Goal: Task Accomplishment & Management: Manage account settings

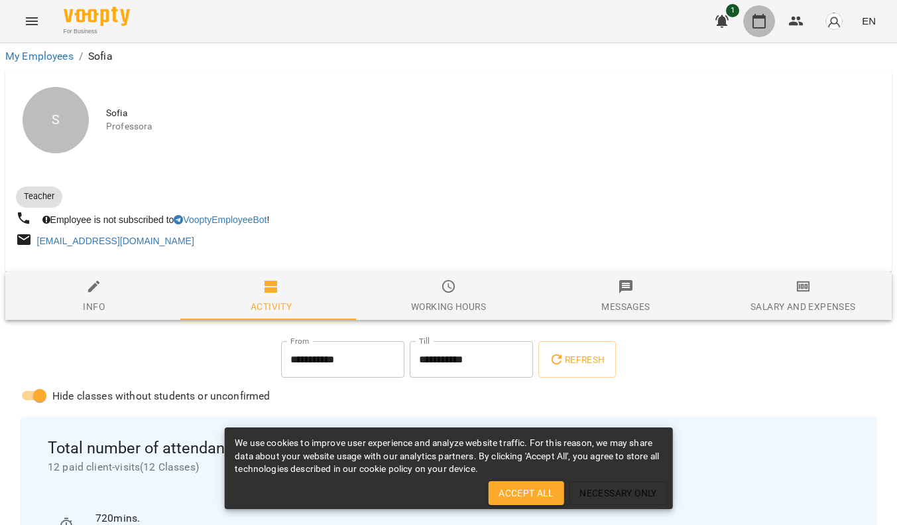
click at [761, 18] on icon "button" at bounding box center [759, 21] width 13 height 15
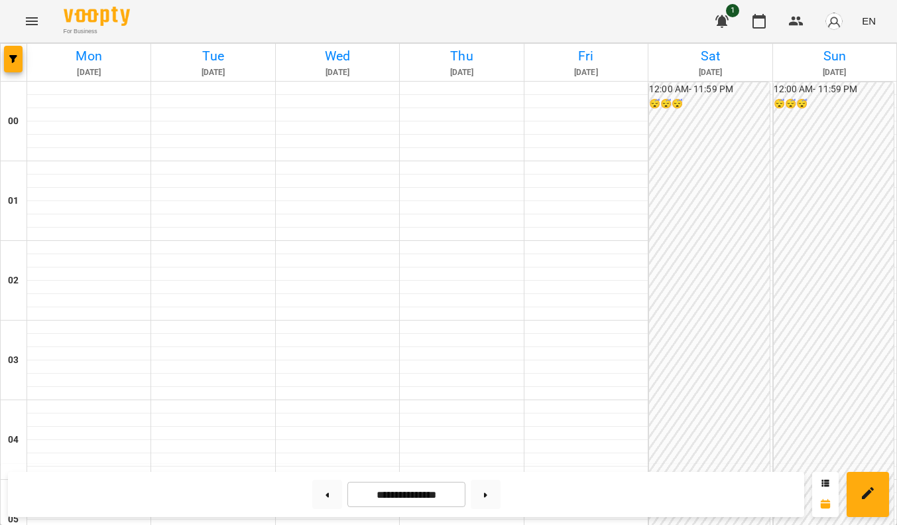
scroll to position [811, 0]
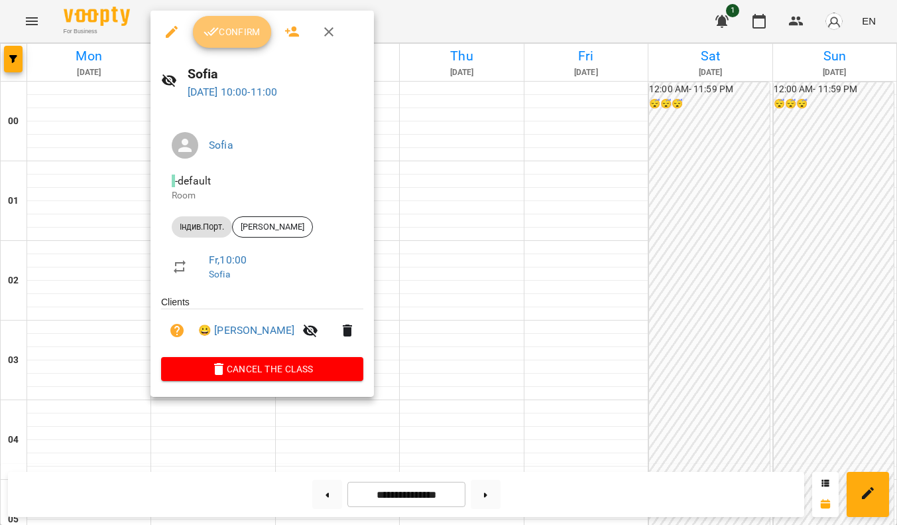
click at [251, 31] on span "Confirm" at bounding box center [232, 32] width 57 height 16
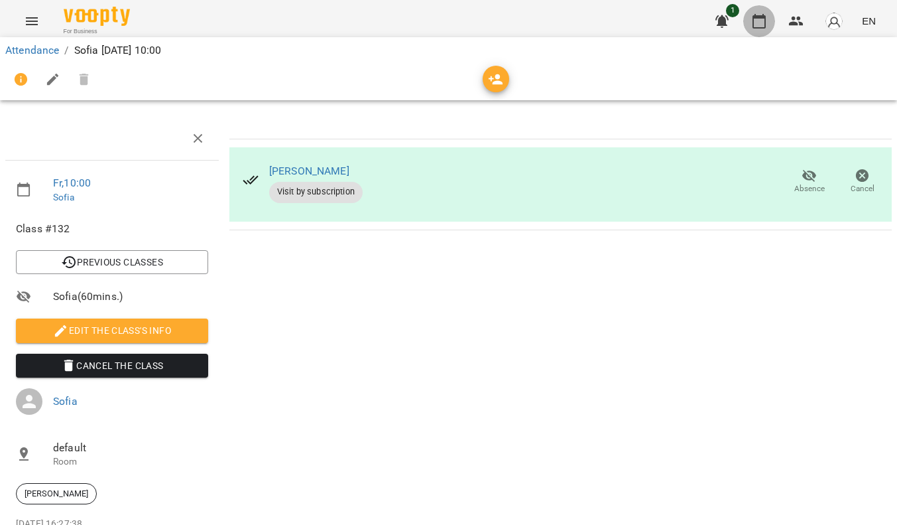
click at [761, 19] on icon "button" at bounding box center [759, 21] width 16 height 16
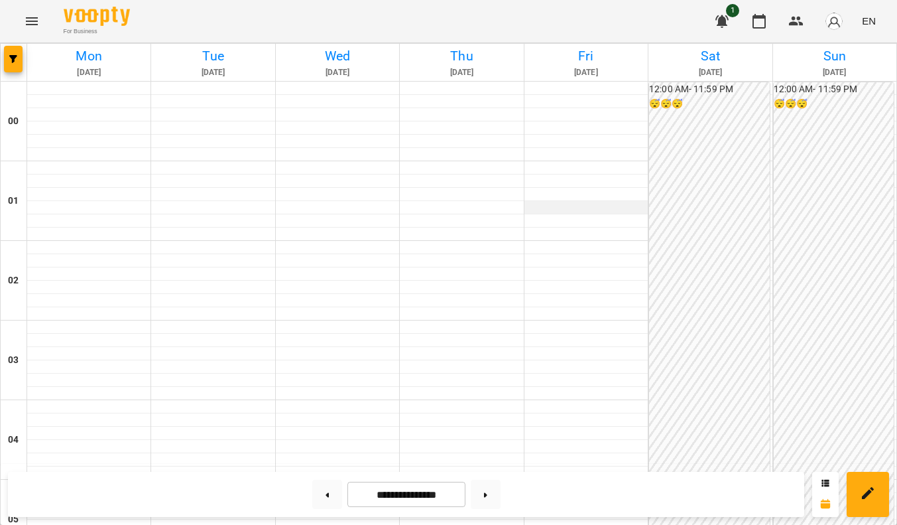
scroll to position [814, 0]
click at [318, 493] on button at bounding box center [327, 493] width 30 height 29
click at [501, 493] on button at bounding box center [486, 493] width 30 height 29
type input "**********"
